Goal: Information Seeking & Learning: Learn about a topic

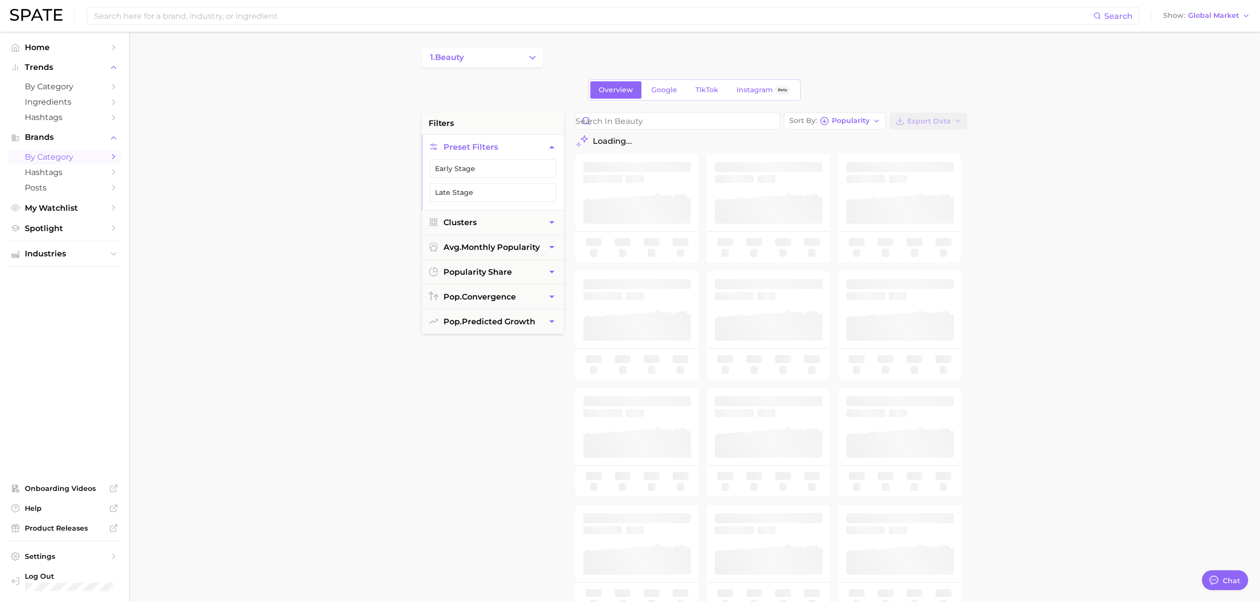
click at [68, 82] on span "by Category" at bounding box center [64, 86] width 79 height 9
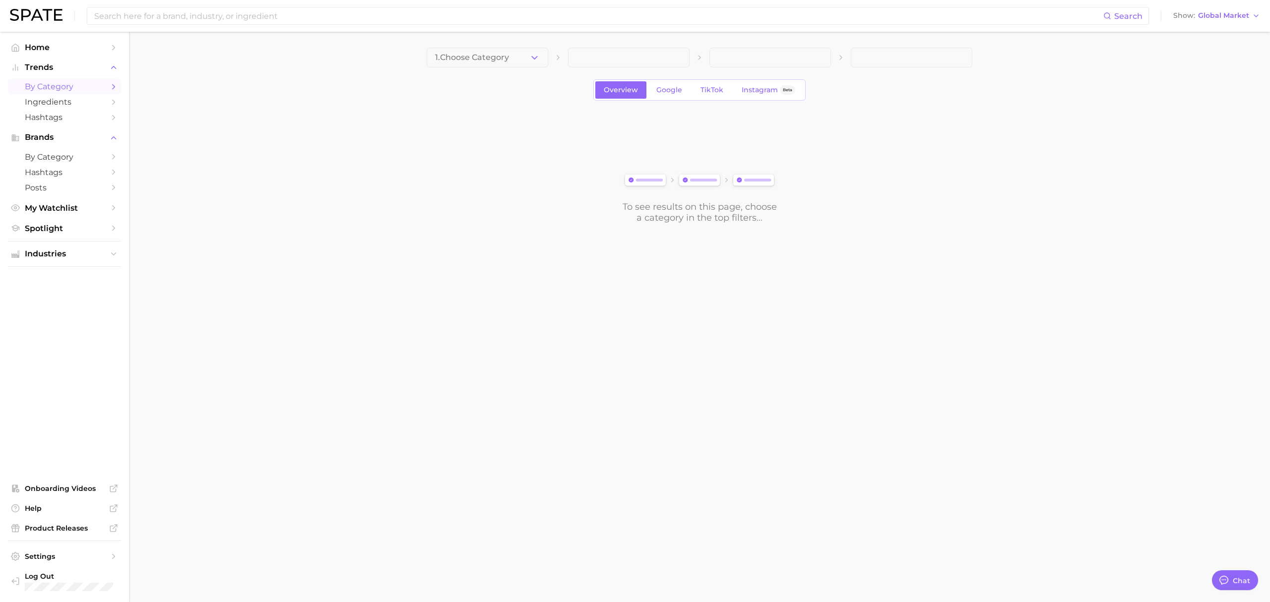
click at [520, 60] on button "1. Choose Category" at bounding box center [488, 58] width 122 height 20
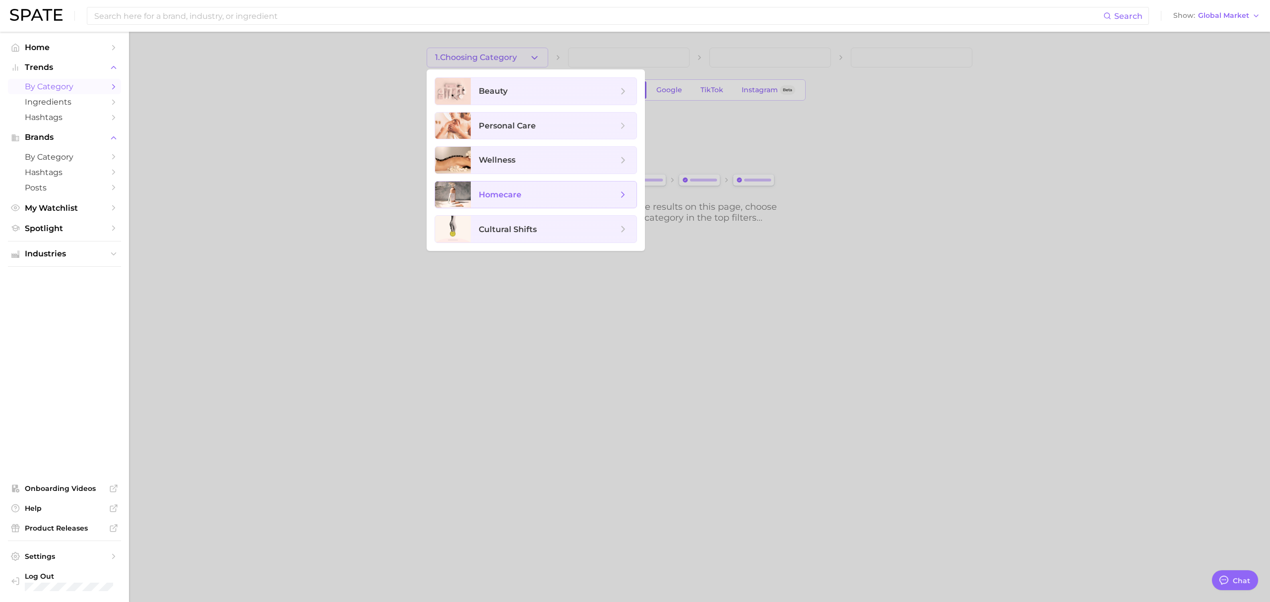
click at [523, 205] on span "homecare" at bounding box center [554, 195] width 166 height 27
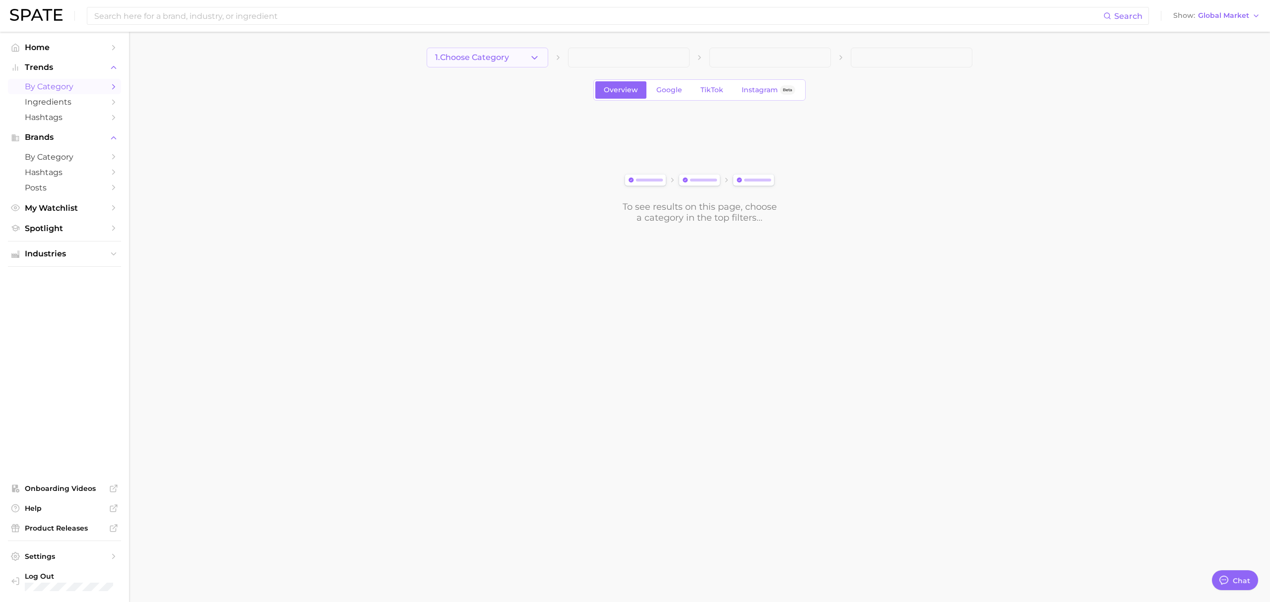
click at [531, 53] on icon "button" at bounding box center [534, 58] width 10 height 10
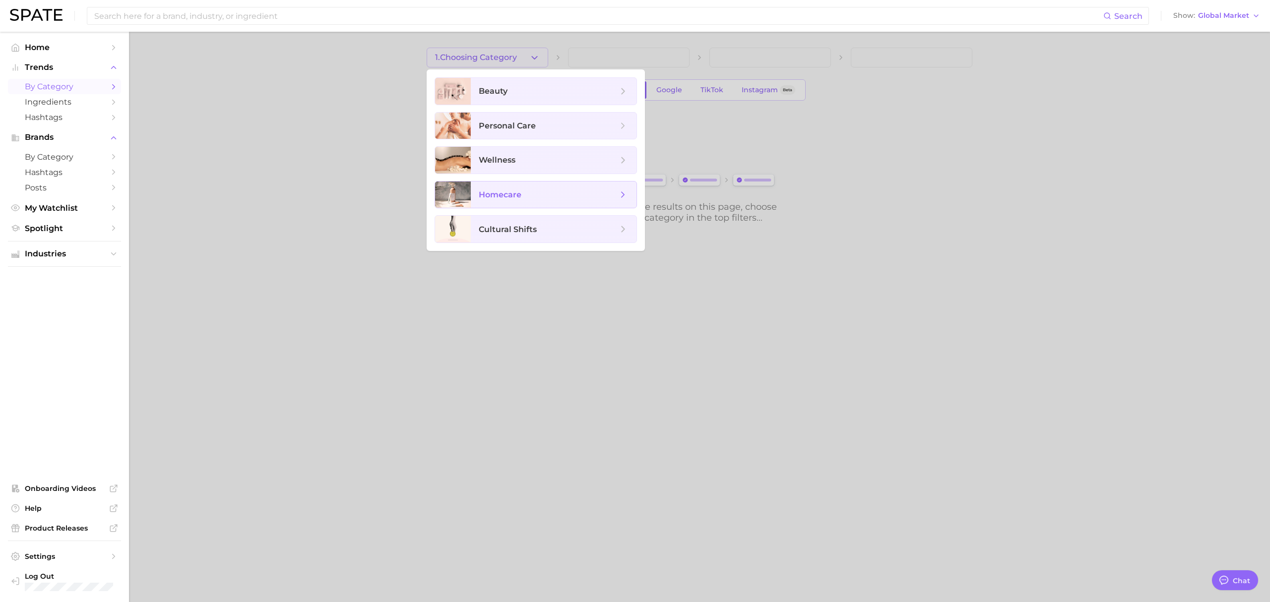
click at [487, 208] on span "homecare" at bounding box center [554, 195] width 166 height 27
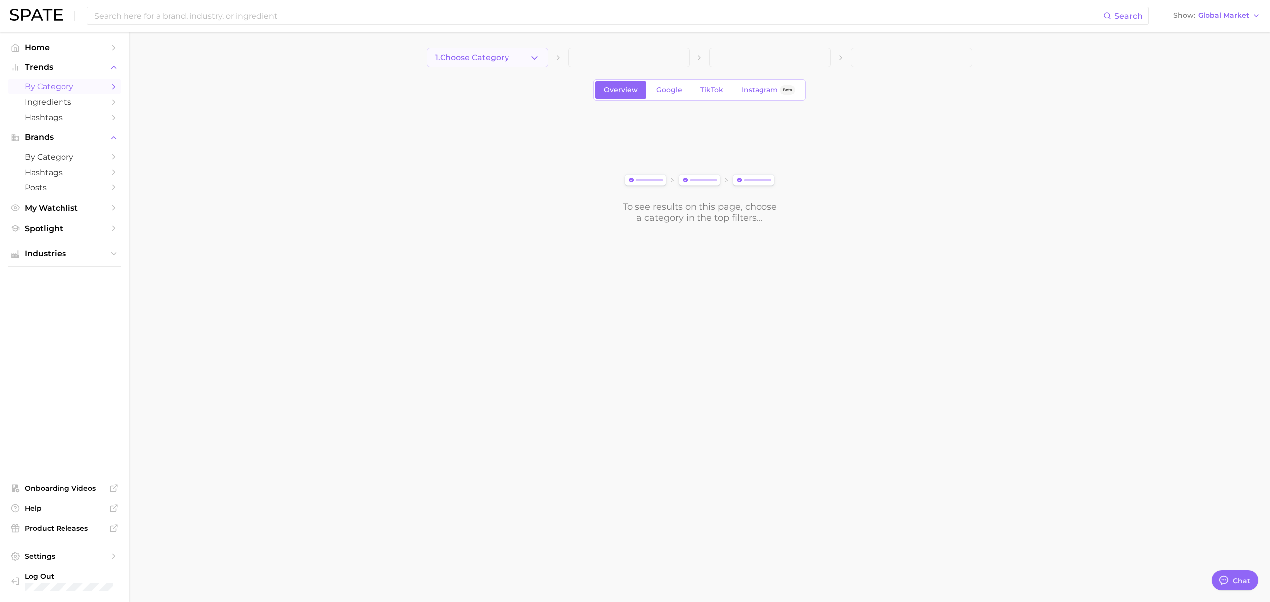
click at [490, 56] on span "1. Choose Category" at bounding box center [472, 57] width 74 height 9
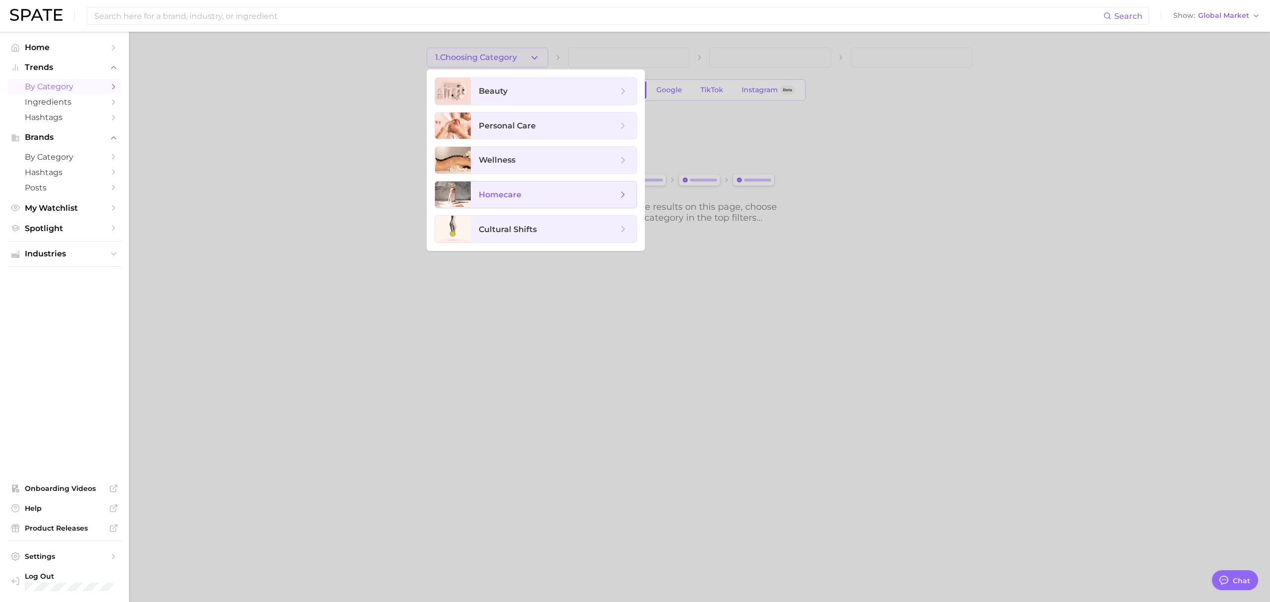
click at [482, 193] on span "homecare" at bounding box center [500, 194] width 43 height 9
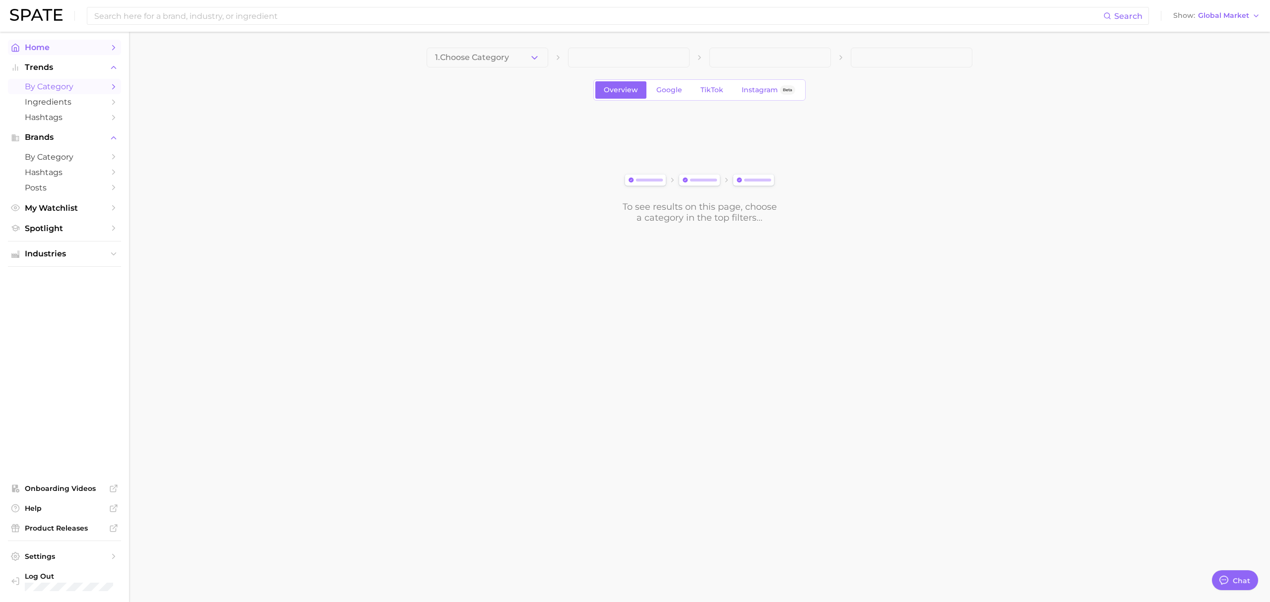
click at [68, 45] on span "Home" at bounding box center [64, 47] width 79 height 9
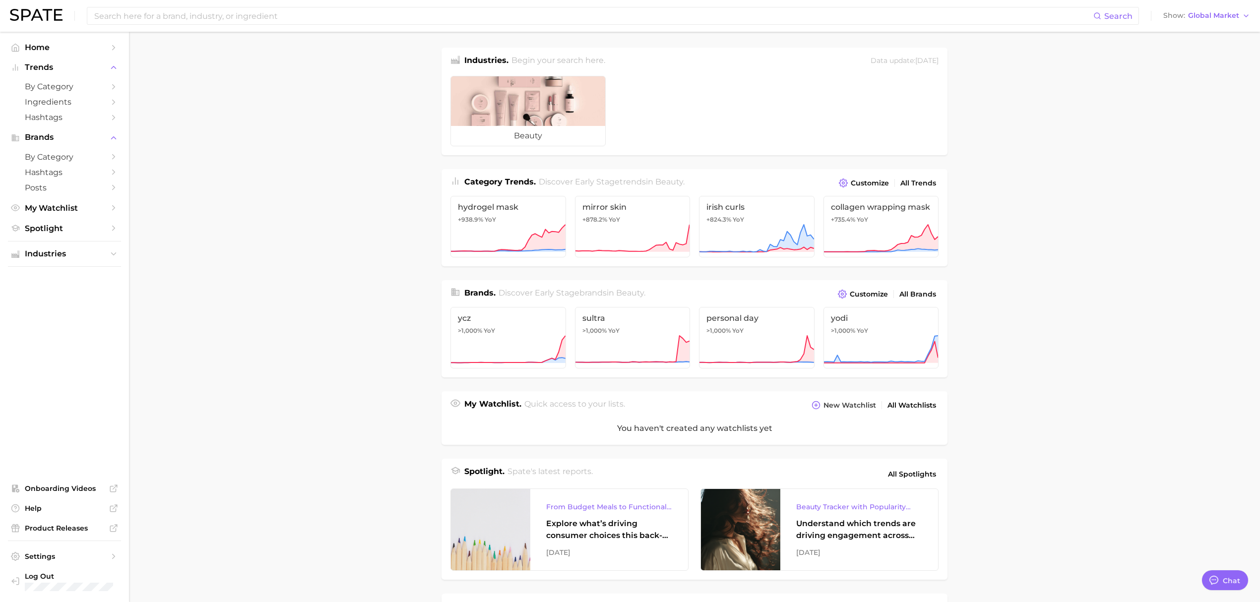
drag, startPoint x: 657, startPoint y: 112, endPoint x: 1012, endPoint y: 100, distance: 355.8
click at [1012, 100] on main "Industries. Begin your search here. Data update: [DATE] beauty Category Trends …" at bounding box center [694, 411] width 1131 height 759
click at [83, 86] on span "by Category" at bounding box center [64, 86] width 79 height 9
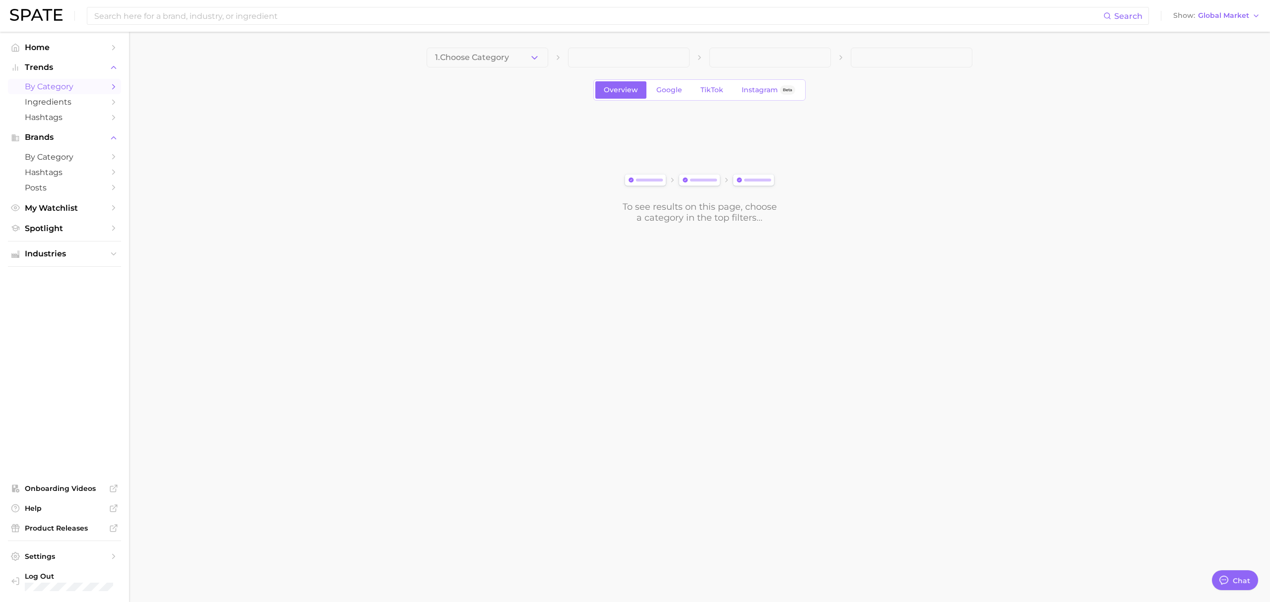
click at [543, 50] on button "1. Choose Category" at bounding box center [488, 58] width 122 height 20
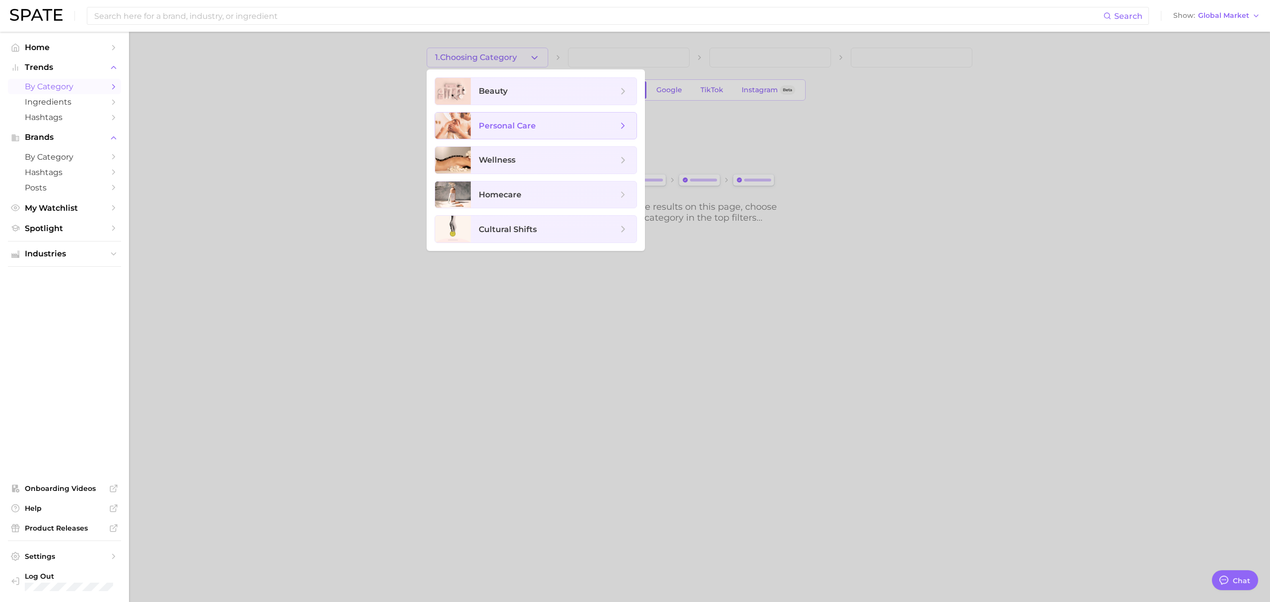
click at [532, 121] on span "personal care" at bounding box center [507, 125] width 57 height 9
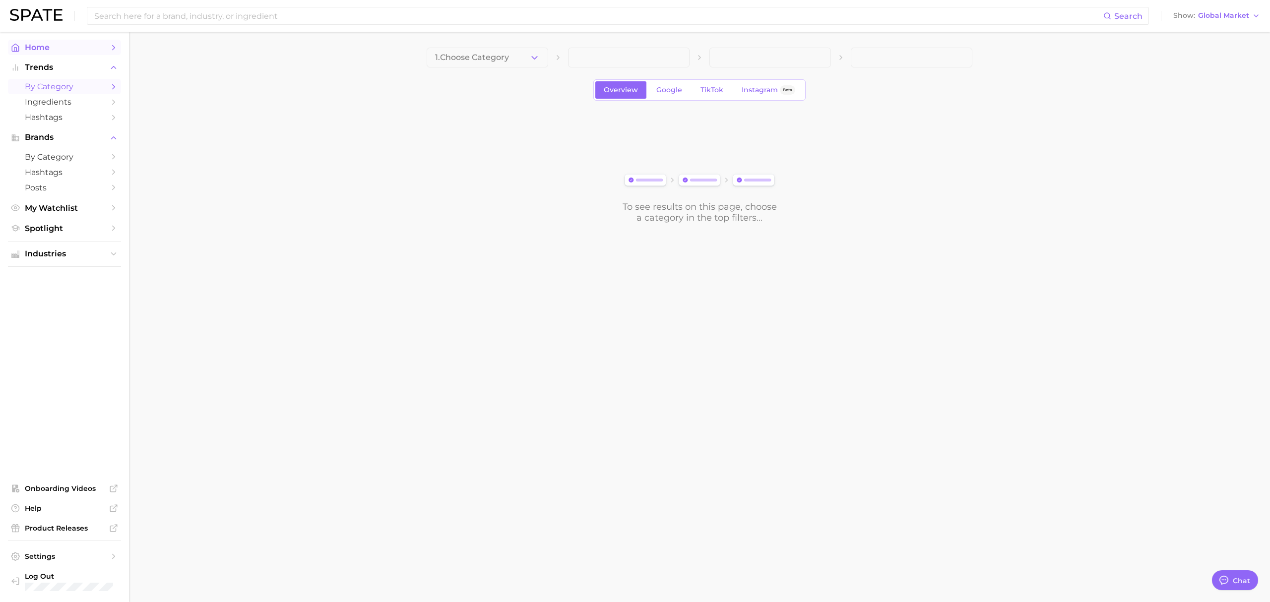
click at [44, 48] on span "Home" at bounding box center [64, 47] width 79 height 9
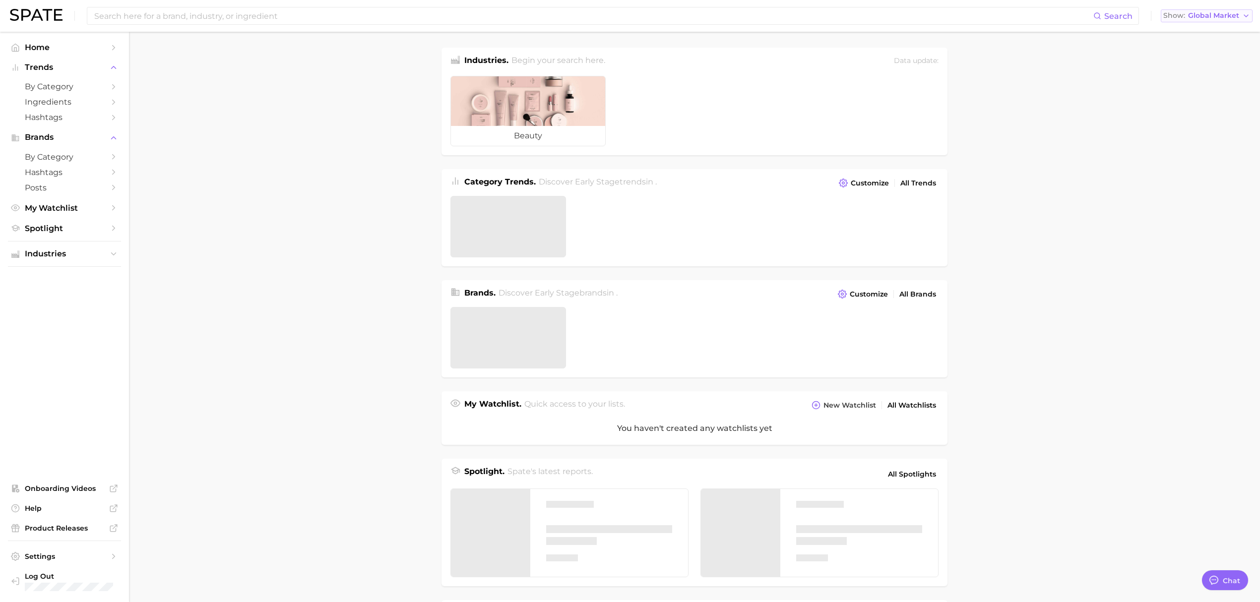
click at [1221, 13] on span "Global Market" at bounding box center [1213, 15] width 51 height 5
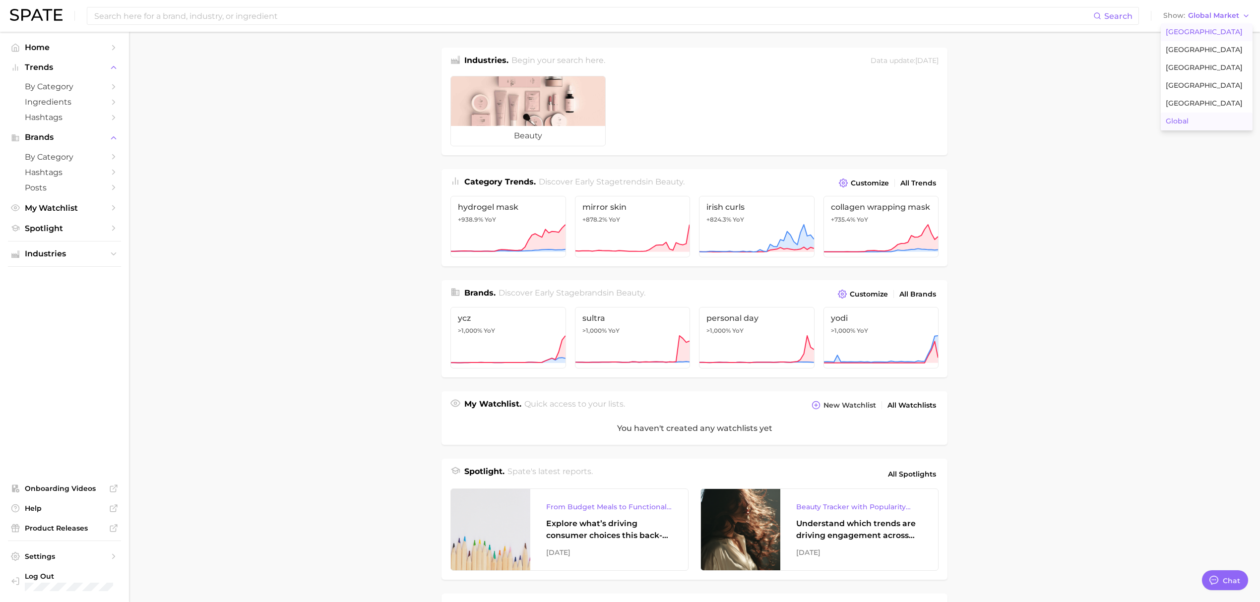
click at [1201, 33] on span "United States" at bounding box center [1204, 32] width 77 height 8
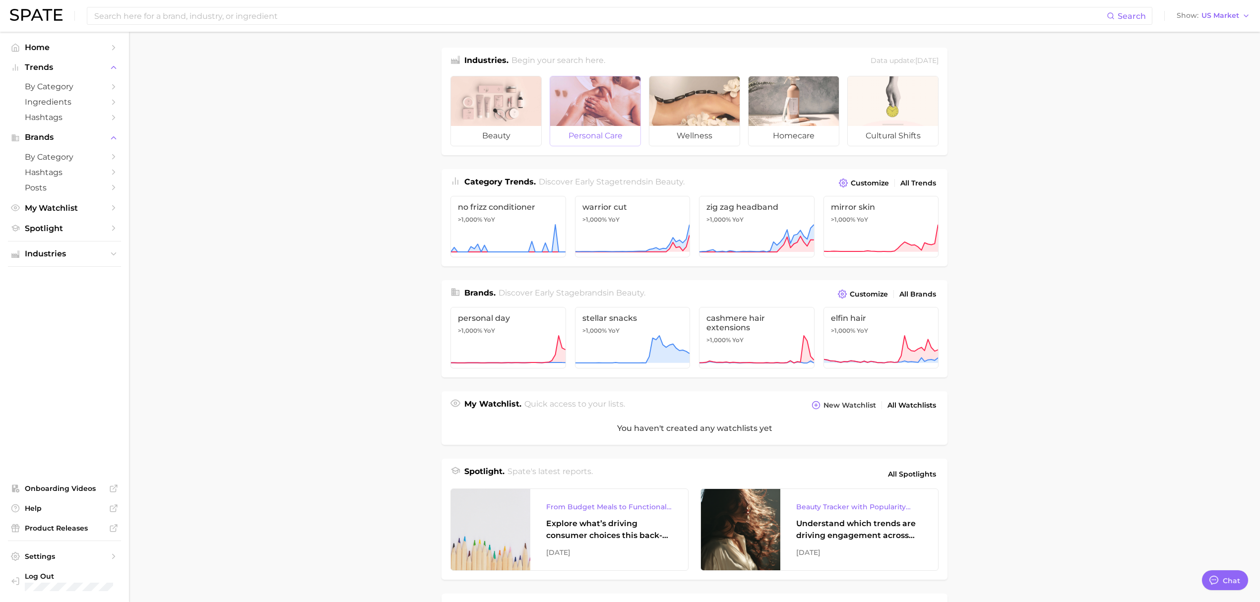
click at [584, 116] on div at bounding box center [595, 101] width 90 height 50
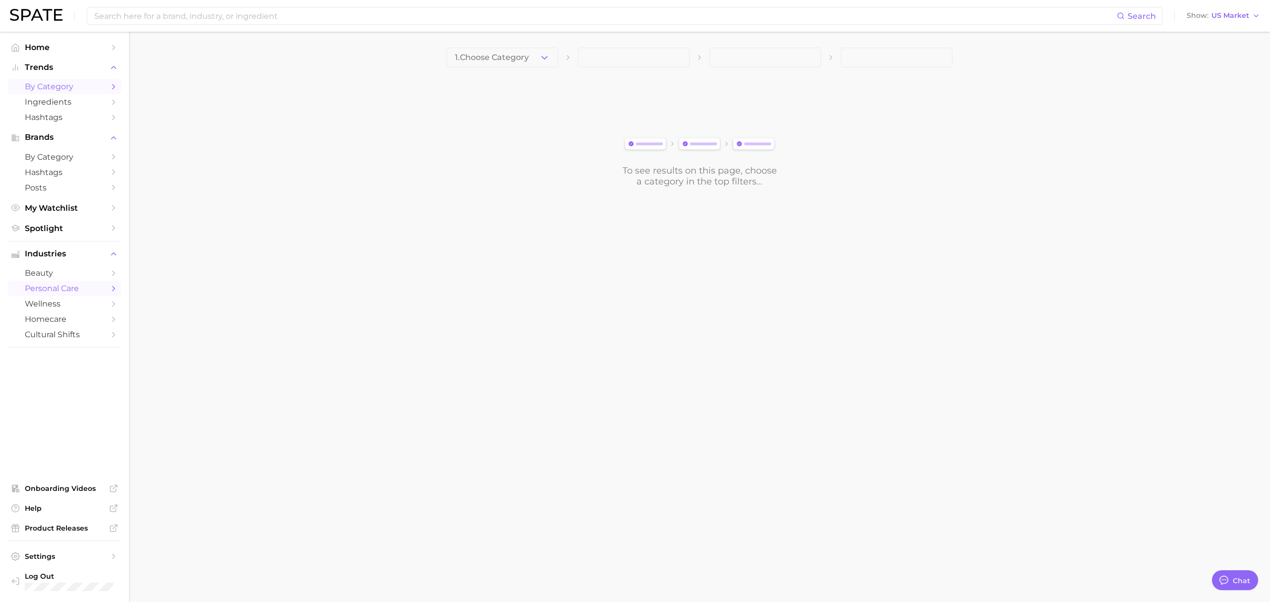
click at [45, 86] on span "by Category" at bounding box center [64, 86] width 79 height 9
click at [491, 58] on span "1. Choose Category" at bounding box center [472, 57] width 74 height 9
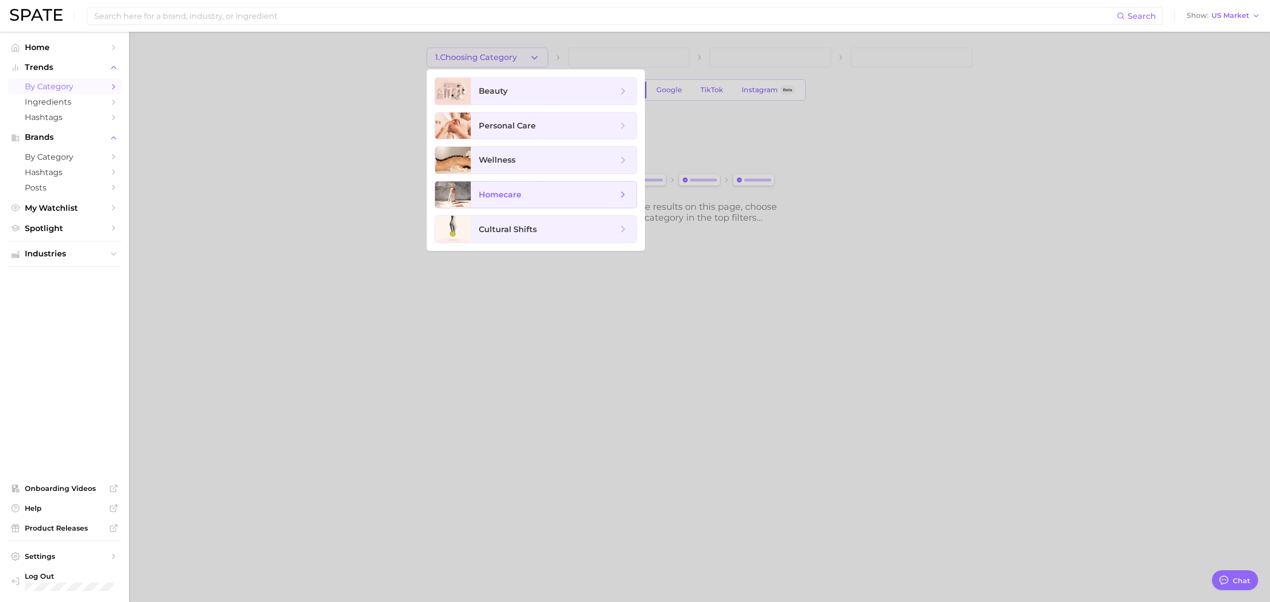
click at [506, 195] on span "homecare" at bounding box center [500, 194] width 43 height 9
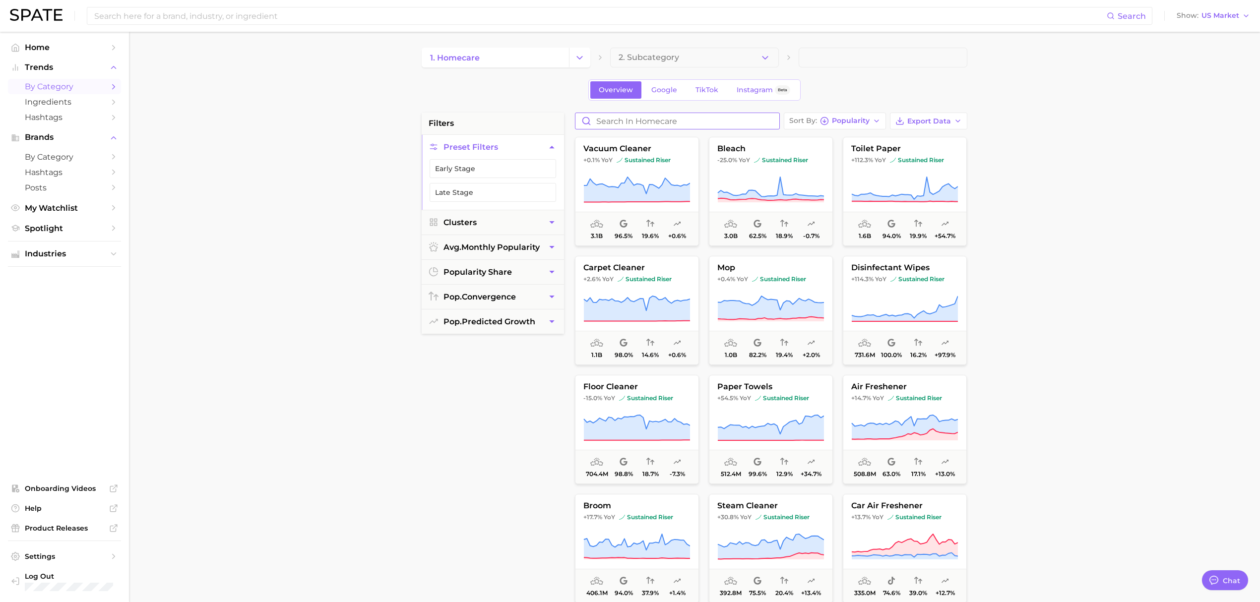
click at [629, 129] on input "Search in homecare" at bounding box center [677, 121] width 204 height 16
click at [95, 47] on span "Home" at bounding box center [64, 47] width 79 height 9
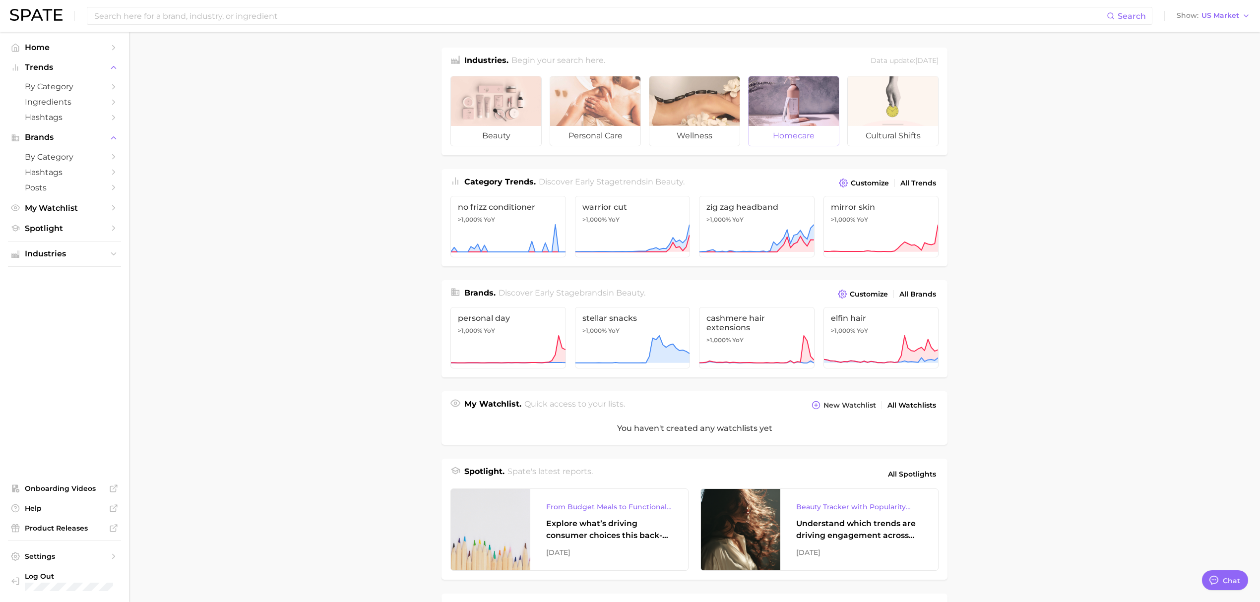
click at [771, 112] on div at bounding box center [793, 101] width 90 height 50
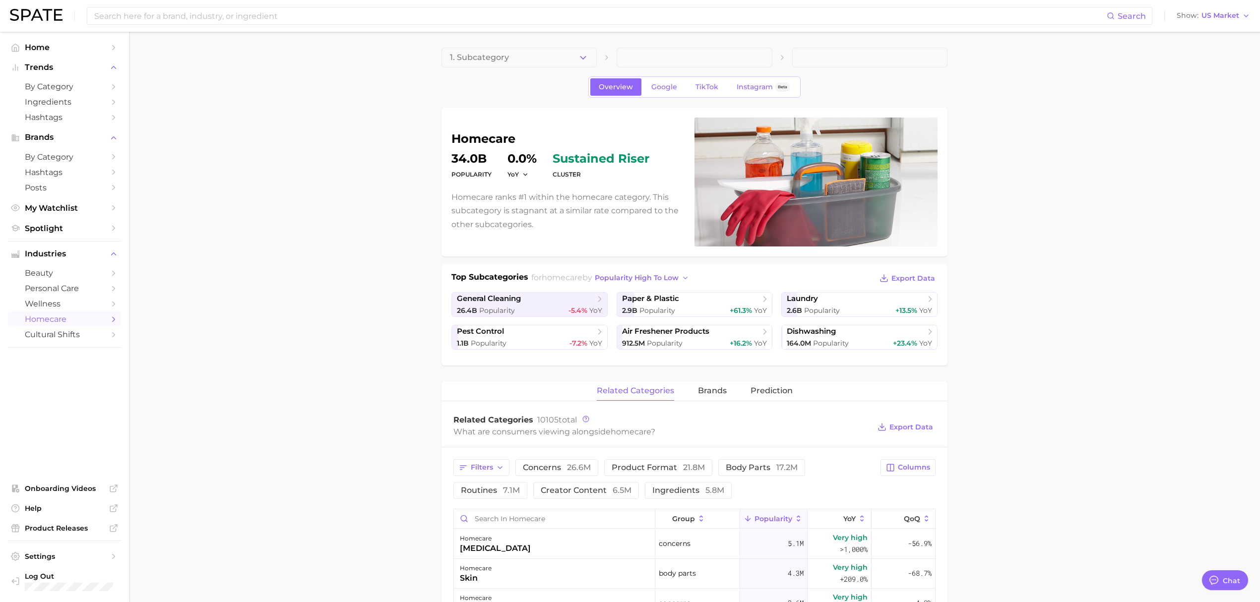
type textarea "x"
click at [669, 91] on span "Google" at bounding box center [664, 87] width 26 height 8
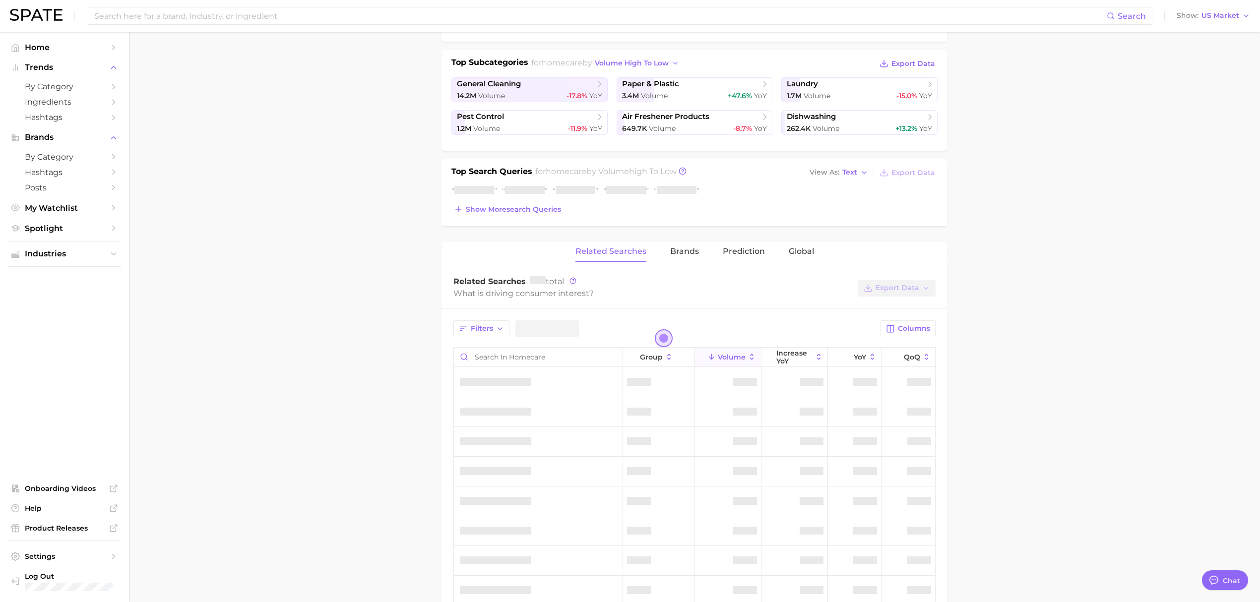
scroll to position [264, 0]
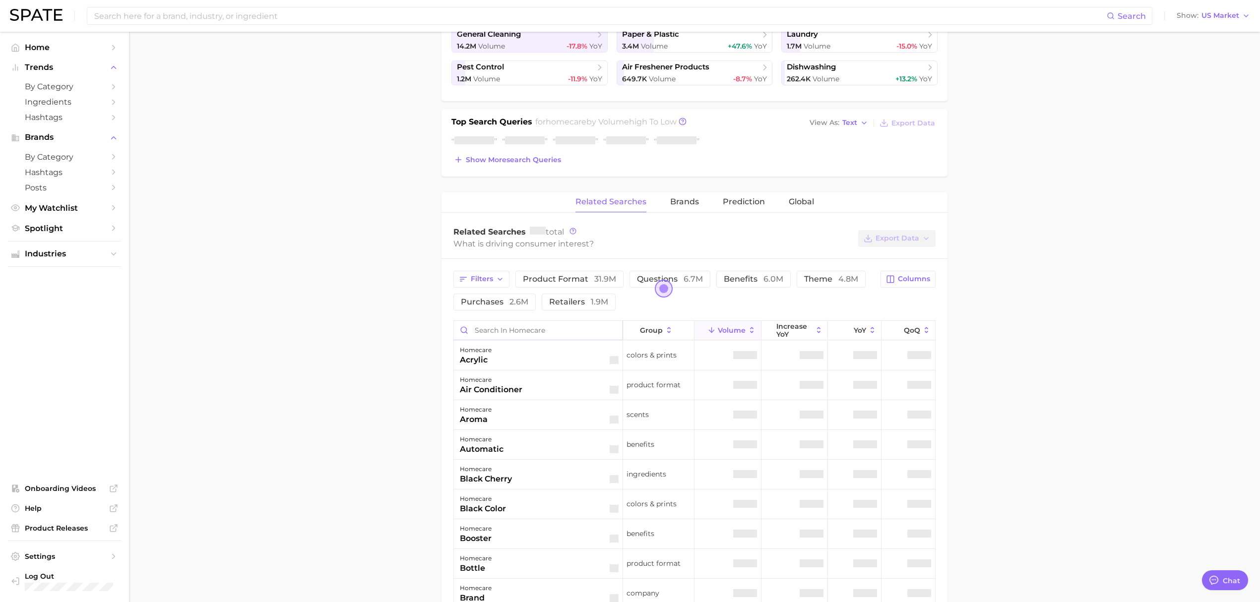
click at [511, 310] on button "purchases 2.6m" at bounding box center [494, 302] width 82 height 17
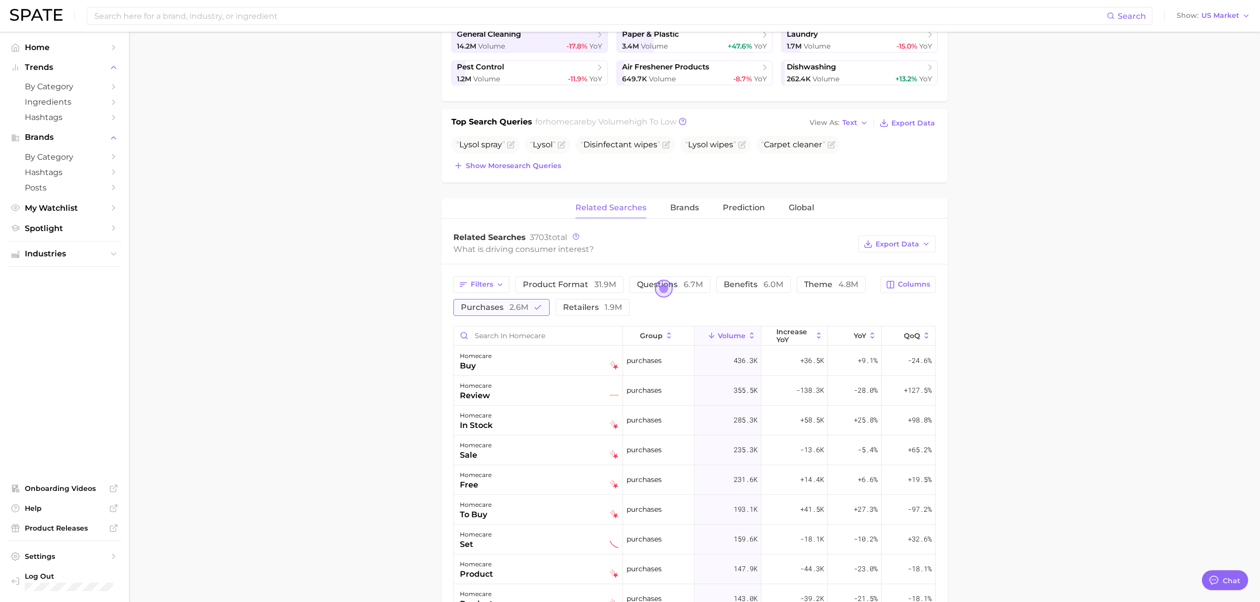
click at [537, 298] on div "Filters product format 31.9m questions 6.7m benefits 6.0m theme 4.8m purchases …" at bounding box center [663, 296] width 421 height 40
click at [521, 313] on button "purchases 2.6m" at bounding box center [501, 307] width 96 height 17
click at [521, 334] on input "Search in homecare" at bounding box center [538, 335] width 169 height 19
type input "eco"
click at [738, 394] on span "41.0k" at bounding box center [748, 390] width 20 height 12
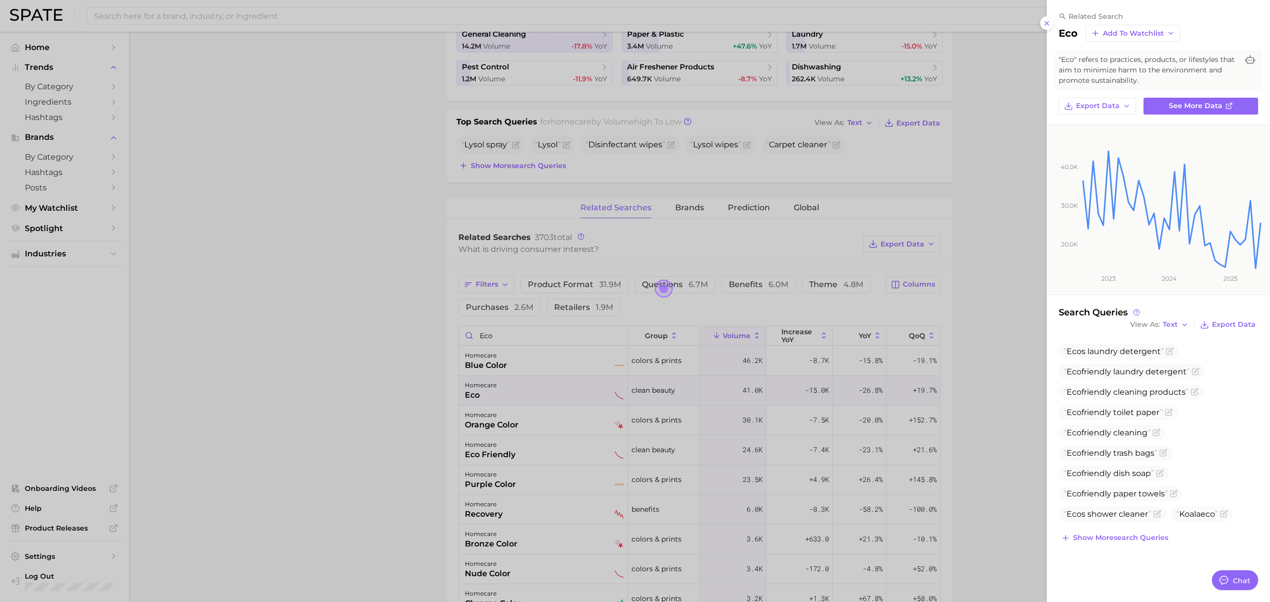
click at [423, 417] on div at bounding box center [635, 301] width 1270 height 602
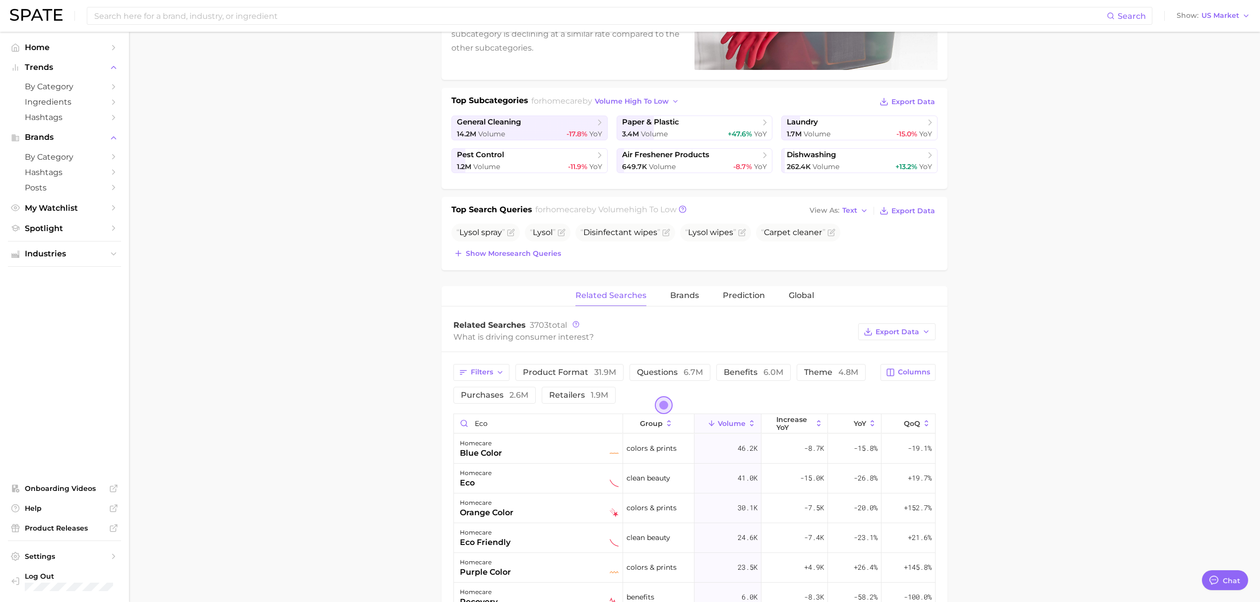
scroll to position [0, 0]
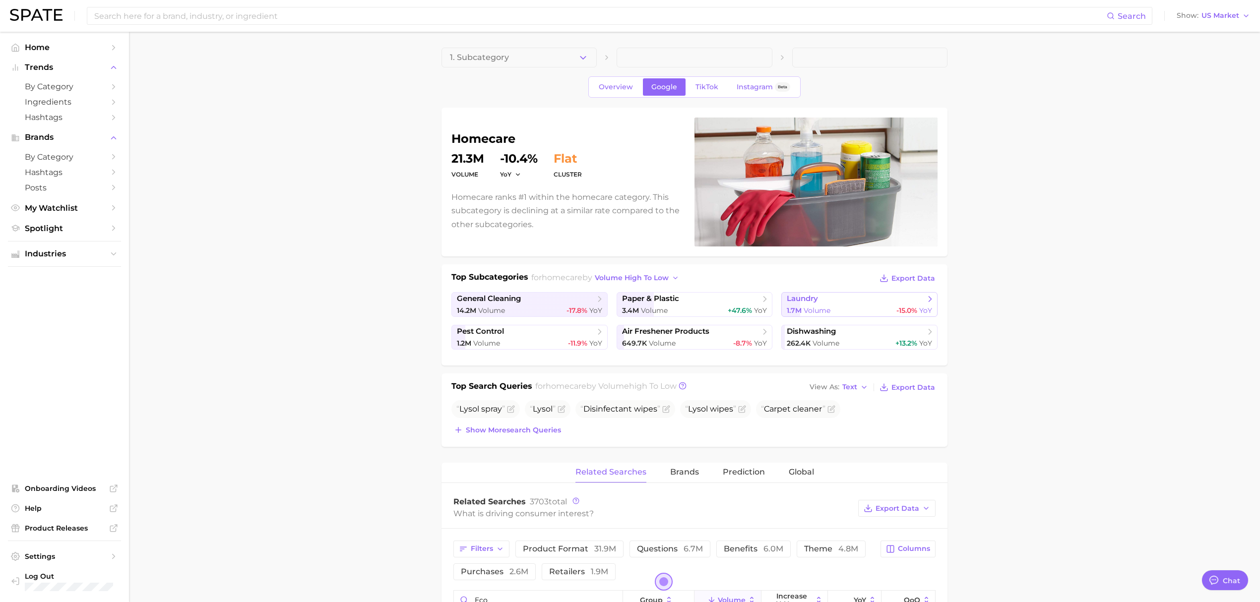
click at [845, 308] on div "1.7m Volume -15.0% YoY" at bounding box center [859, 310] width 145 height 9
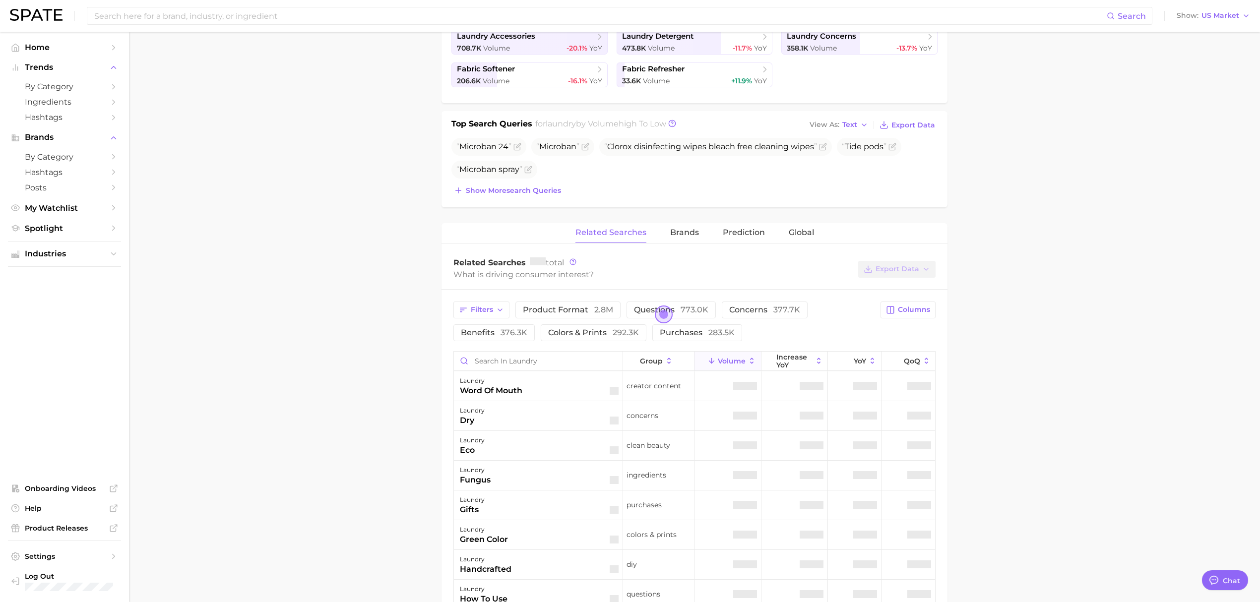
scroll to position [264, 0]
click at [496, 359] on input "Search in laundry" at bounding box center [538, 358] width 169 height 19
type input "eco"
click at [62, 50] on span "Home" at bounding box center [64, 47] width 79 height 9
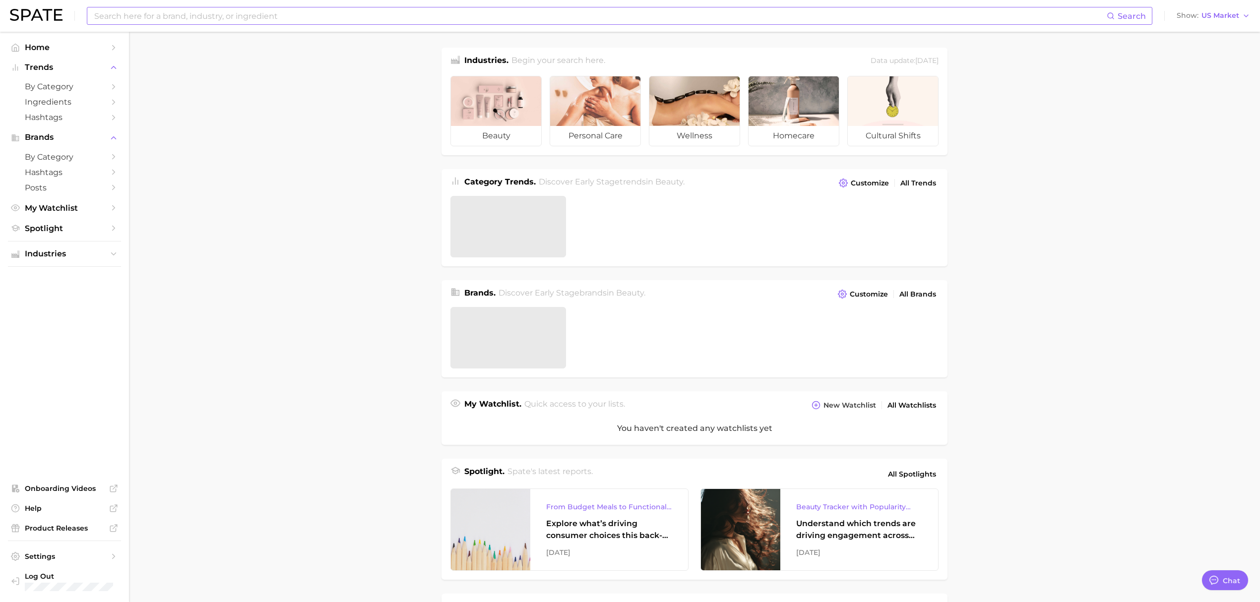
click at [318, 16] on input at bounding box center [599, 15] width 1013 height 17
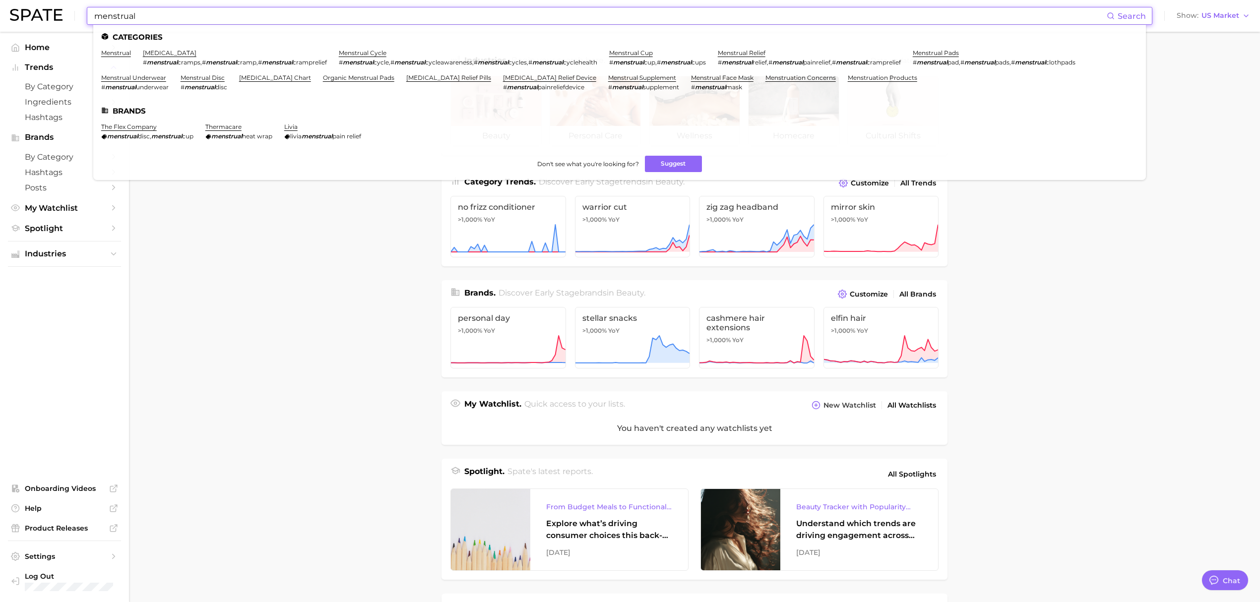
type input "menstrual"
click at [1113, 249] on main "Industries. Begin your search here. Data update: July 27th, 2025 beauty persona…" at bounding box center [694, 411] width 1131 height 759
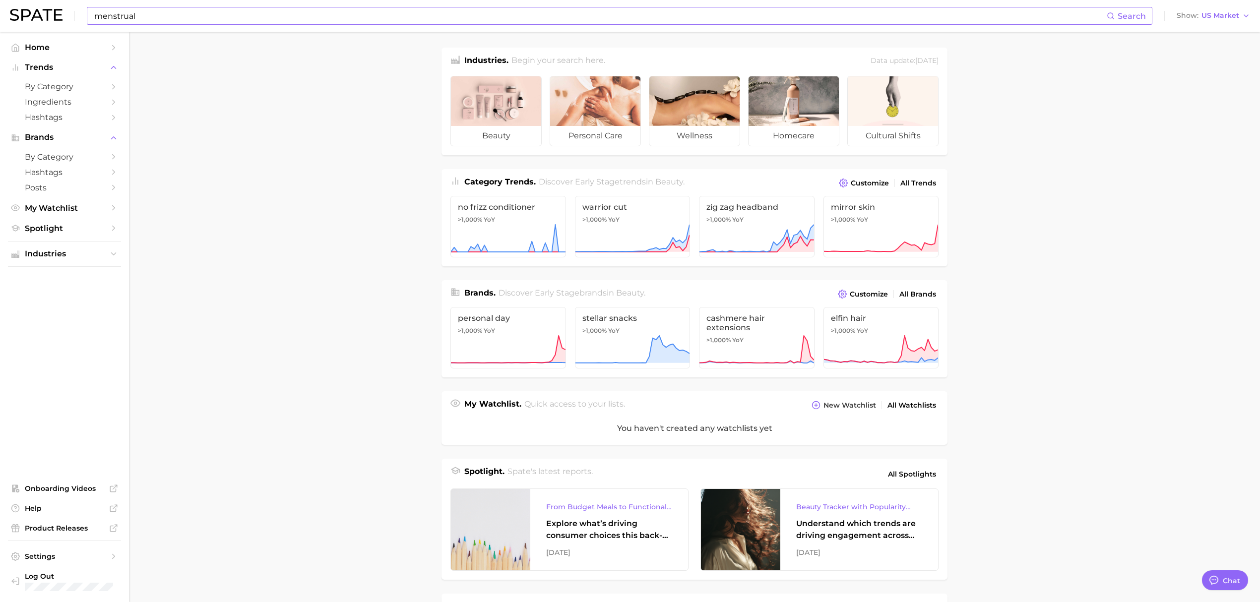
click at [316, 12] on input "menstrual" at bounding box center [599, 15] width 1013 height 17
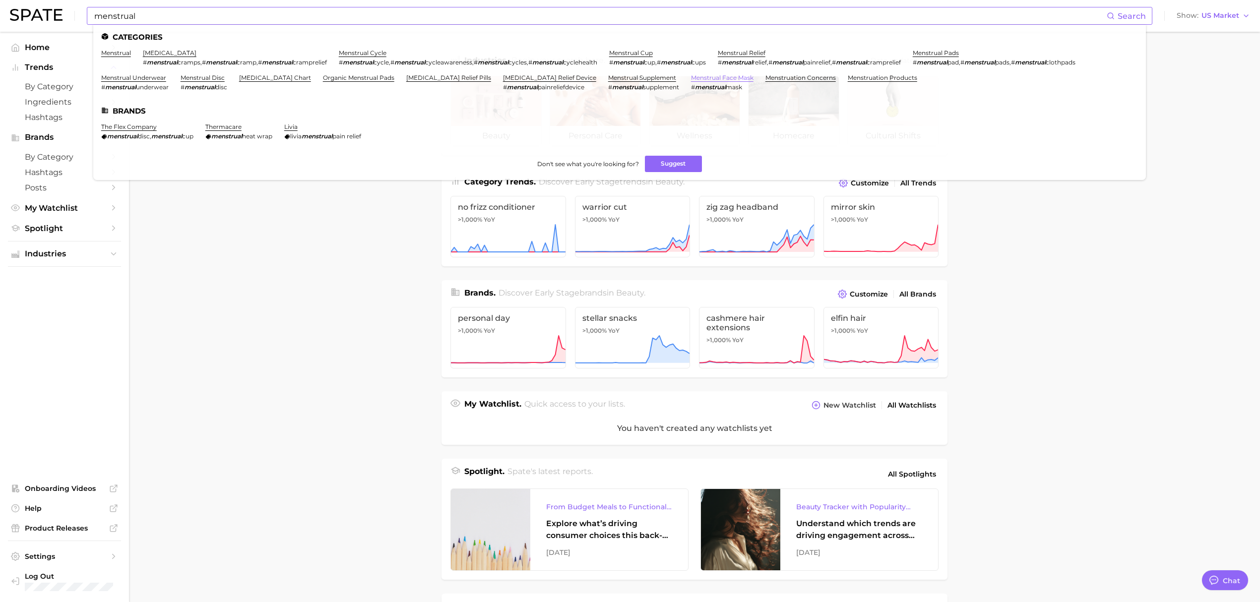
click at [691, 79] on link "menstrual face mask" at bounding box center [722, 77] width 62 height 7
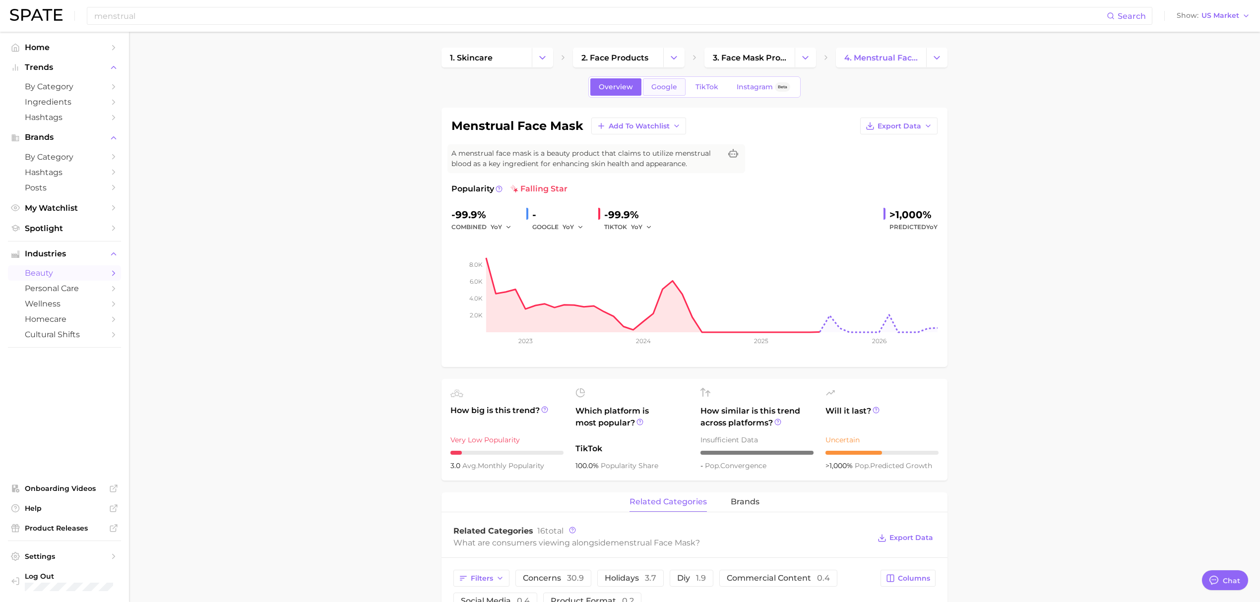
click at [661, 90] on span "Google" at bounding box center [664, 87] width 26 height 8
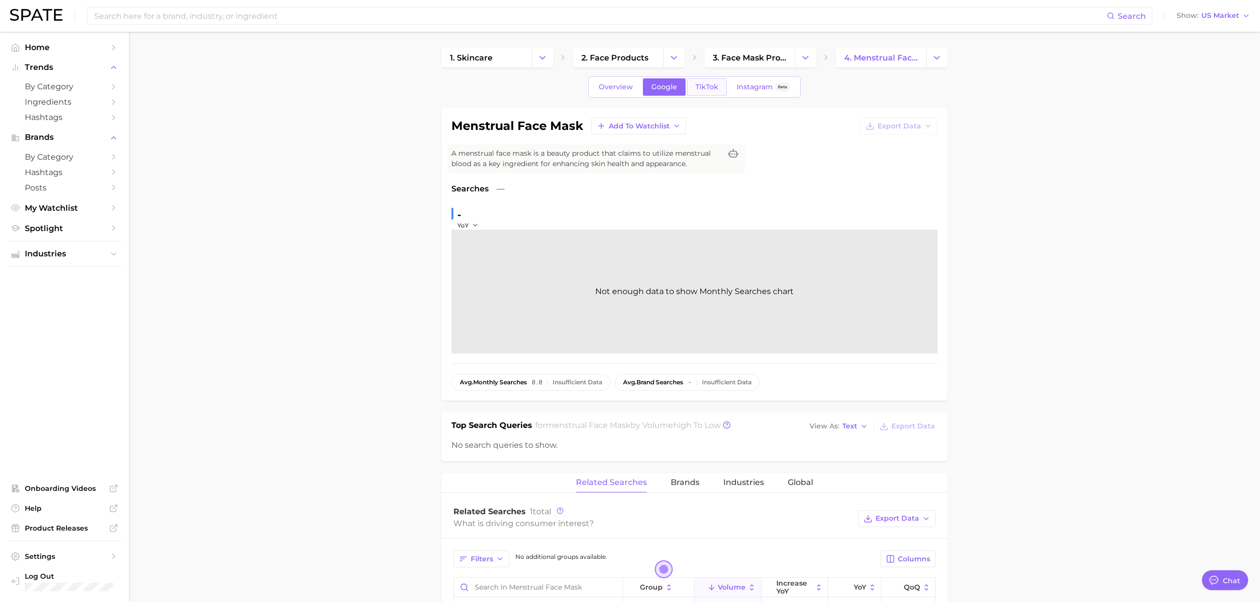
click at [709, 88] on span "TikTok" at bounding box center [706, 87] width 23 height 8
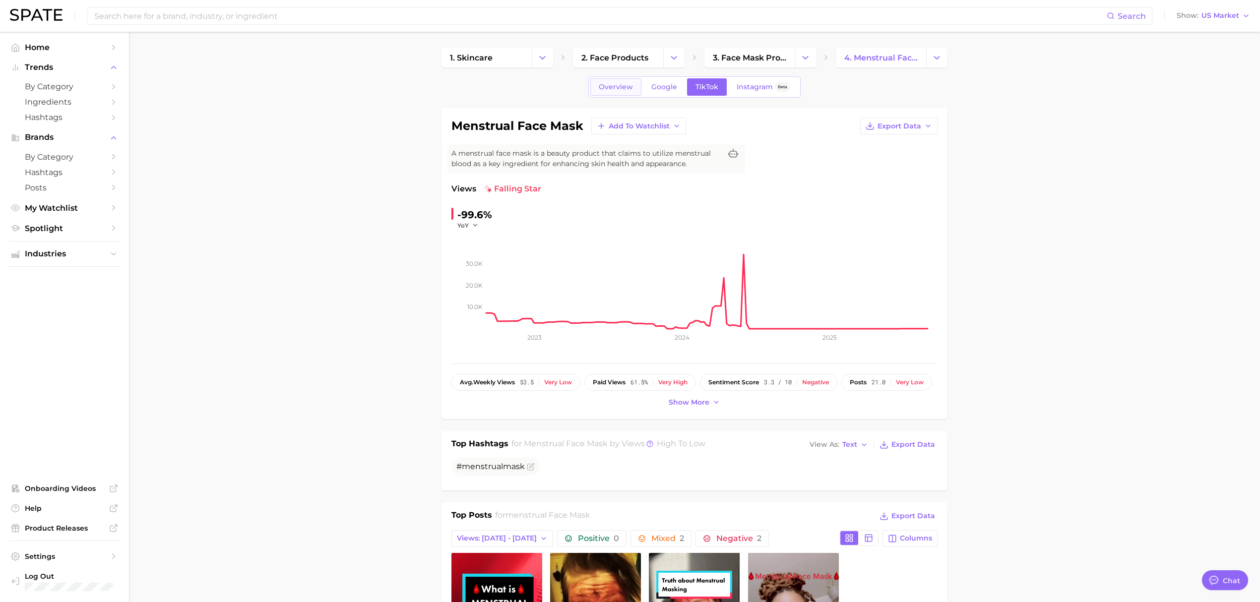
click at [606, 81] on link "Overview" at bounding box center [615, 86] width 51 height 17
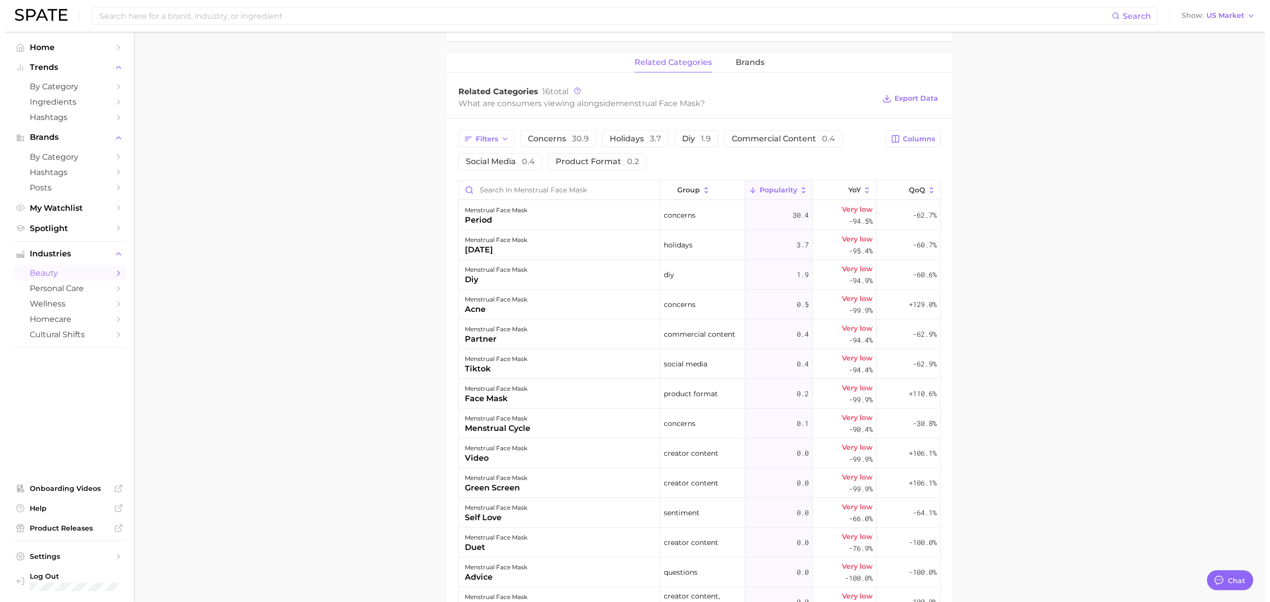
scroll to position [529, 0]
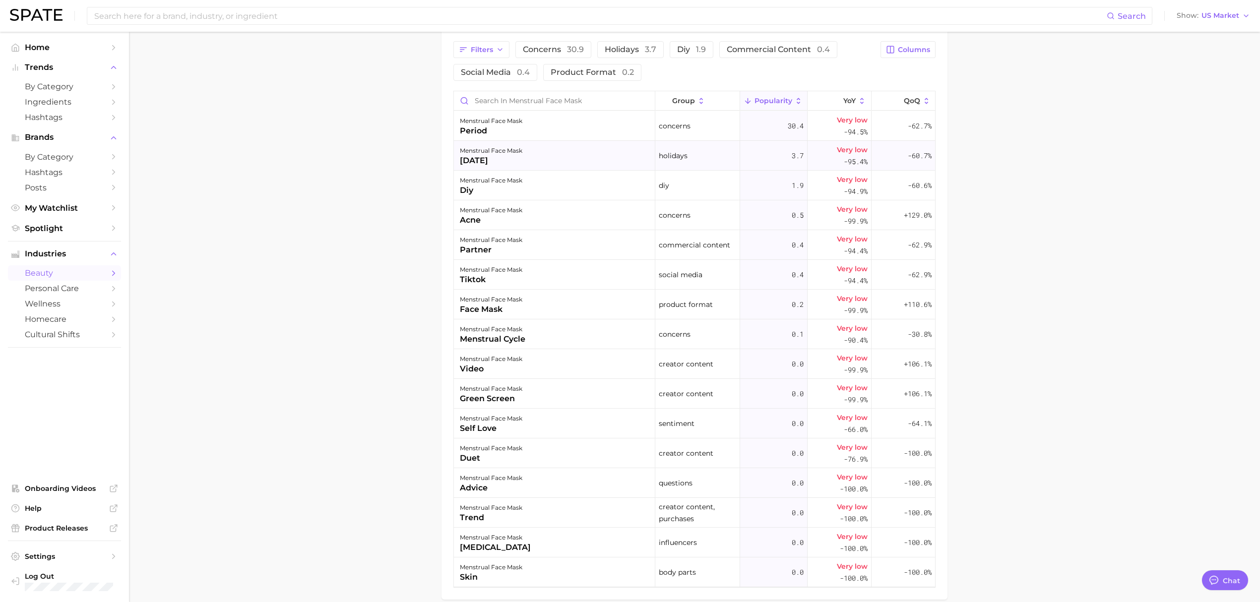
click at [542, 148] on div "menstrual face mask halloween" at bounding box center [554, 156] width 201 height 30
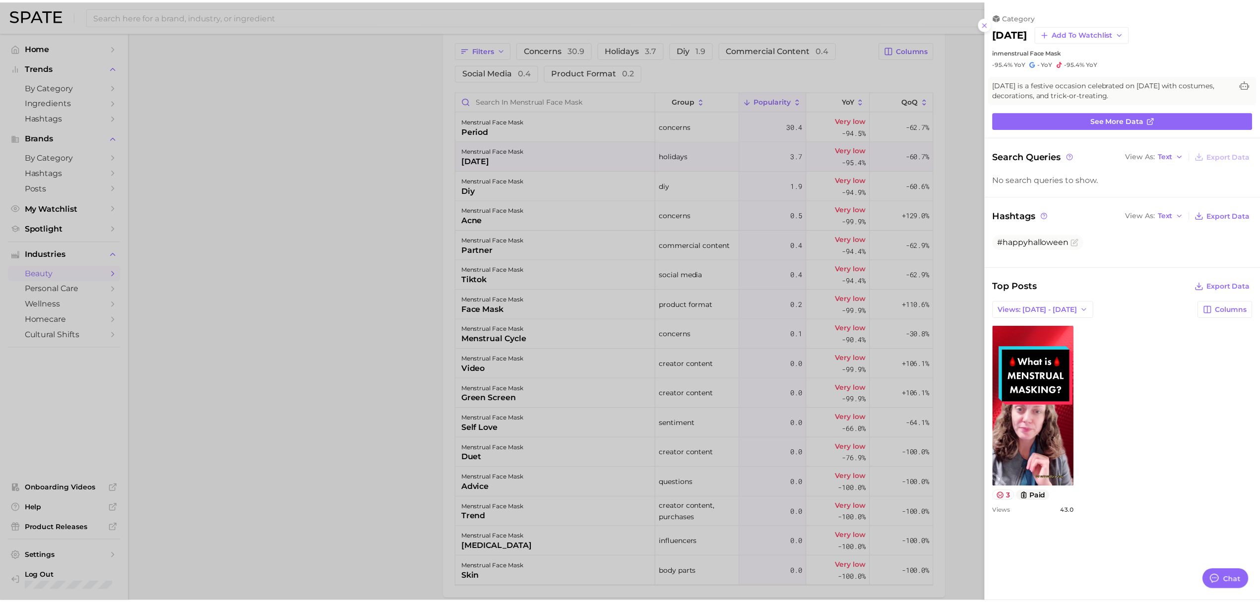
scroll to position [0, 0]
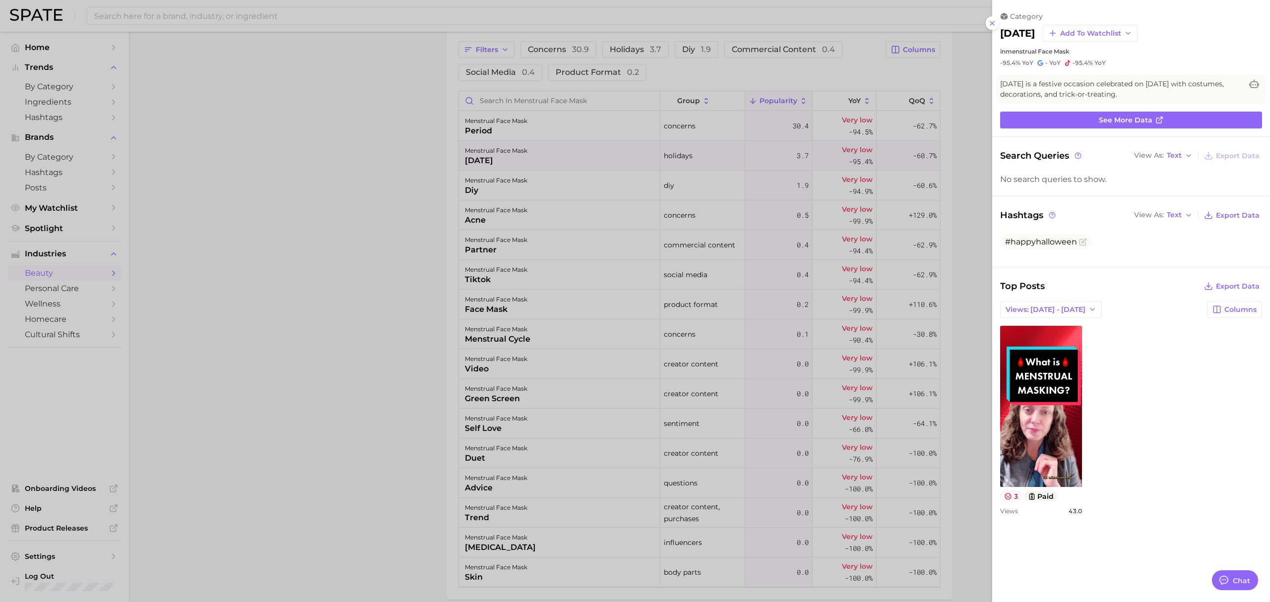
click at [428, 163] on div at bounding box center [635, 301] width 1270 height 602
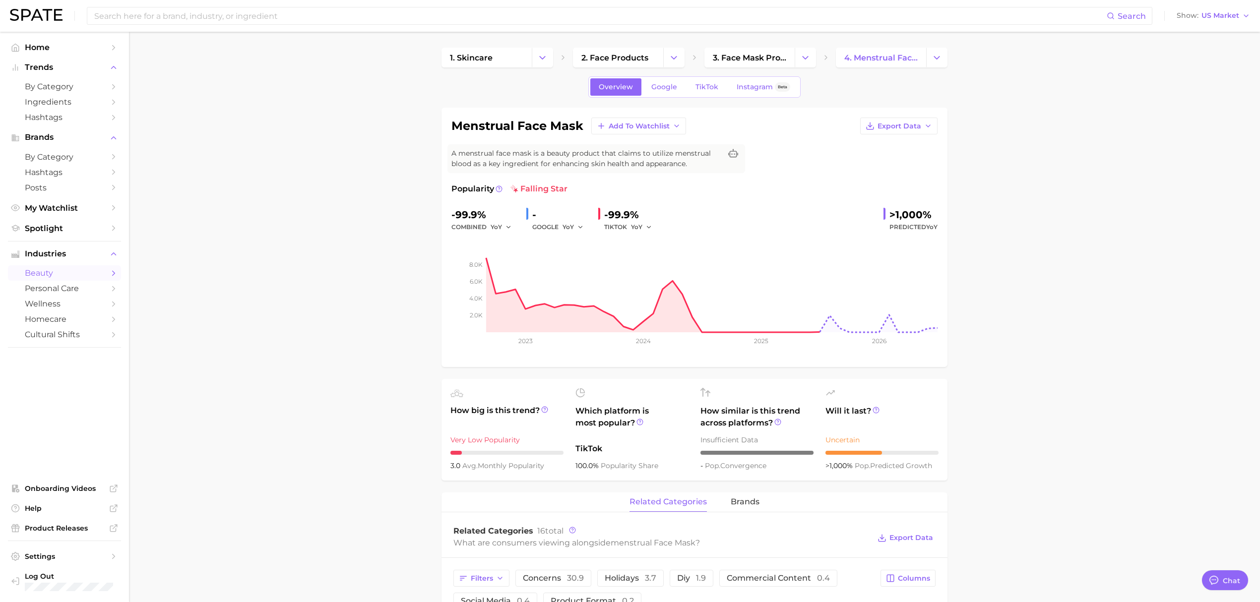
click at [1141, 240] on main "1. skincare 2. face products 3. face mask products 4. menstrual face mask Overv…" at bounding box center [694, 605] width 1131 height 1146
click at [1132, 251] on main "1. skincare 2. face products 3. face mask products 4. menstrual face mask Overv…" at bounding box center [694, 605] width 1131 height 1146
